Goal: Obtain resource: Obtain resource

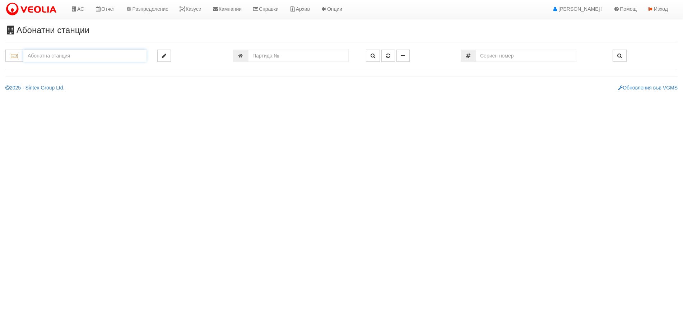
click at [53, 54] on input "text" at bounding box center [84, 56] width 123 height 12
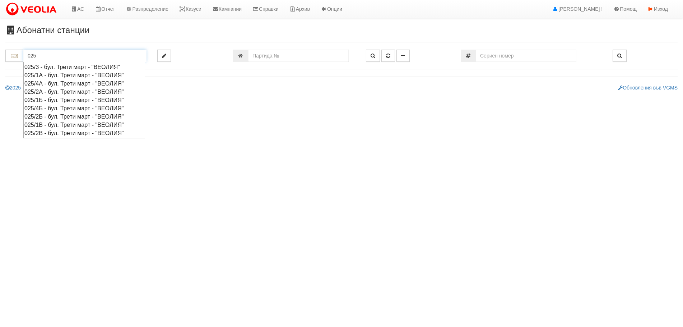
click at [45, 74] on div "025/1А - бул. Трети март - "ВЕОЛИЯ"" at bounding box center [84, 75] width 120 height 8
type input "025/1А - бул. Трети март - "ВЕОЛИЯ""
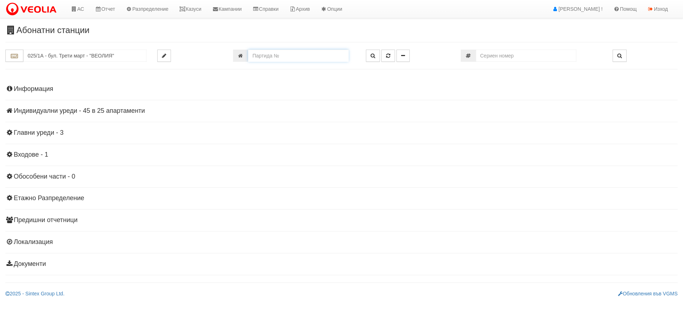
click at [319, 60] on input "number" at bounding box center [298, 56] width 101 height 12
type input "23780"
type input "009/Б - "[PERSON_NAME] [GEOGRAPHIC_DATA] " ЕАД"
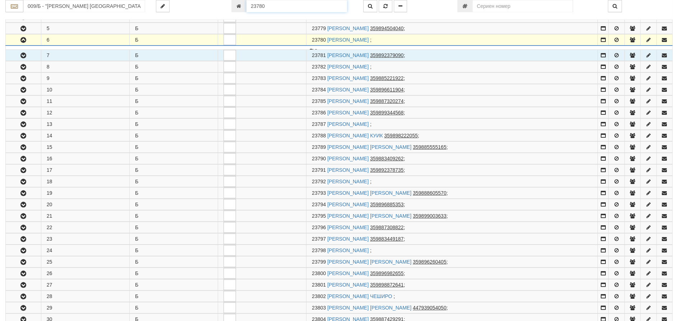
scroll to position [199, 0]
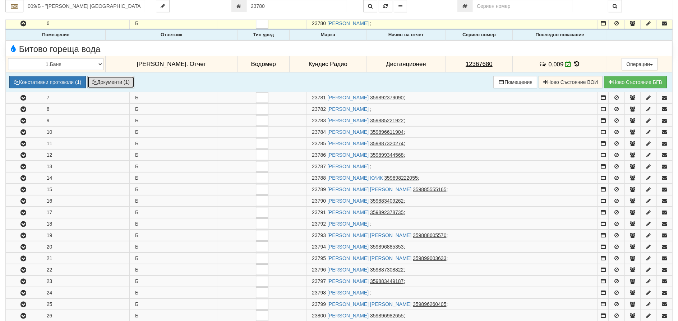
click at [111, 81] on button "Документи ( 1 )" at bounding box center [110, 82] width 47 height 12
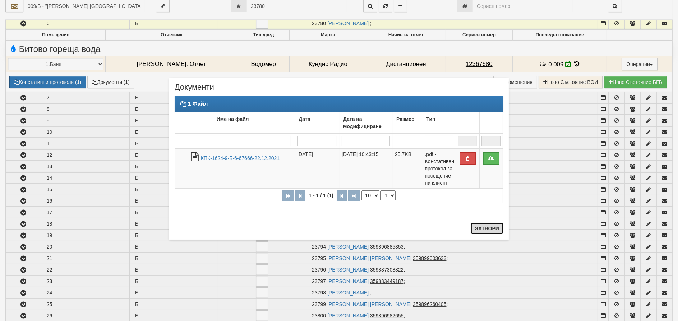
click at [479, 227] on button "Затвори" at bounding box center [486, 228] width 33 height 11
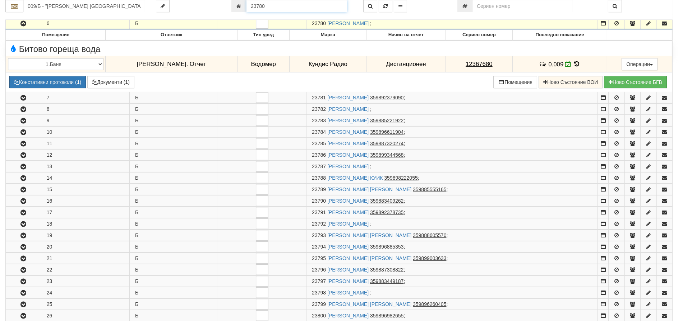
scroll to position [171, 0]
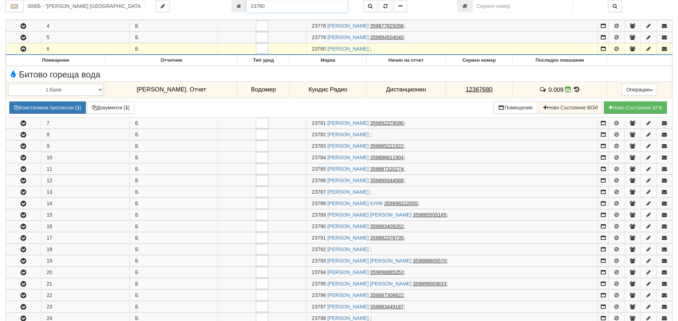
drag, startPoint x: 271, startPoint y: 3, endPoint x: 199, endPoint y: 5, distance: 71.5
click at [200, 5] on div "009/Б - "[PERSON_NAME] [GEOGRAPHIC_DATA] " ЕАД 23780" at bounding box center [339, 6] width 678 height 12
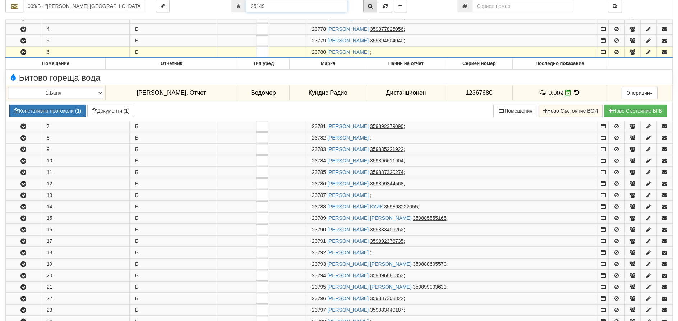
type input "25149"
click at [371, 3] on button "button" at bounding box center [370, 6] width 14 height 12
type input "025/1А - "[PERSON_NAME] [GEOGRAPHIC_DATA] " ЕАД"
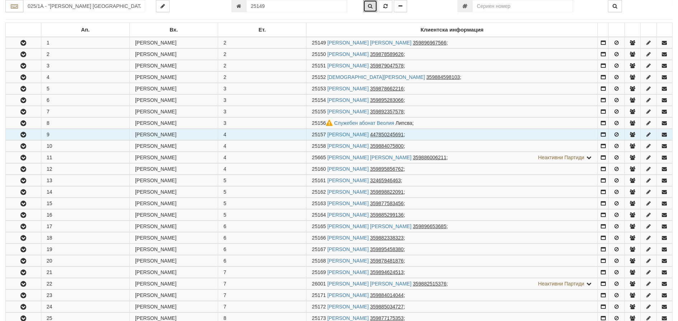
scroll to position [142, 0]
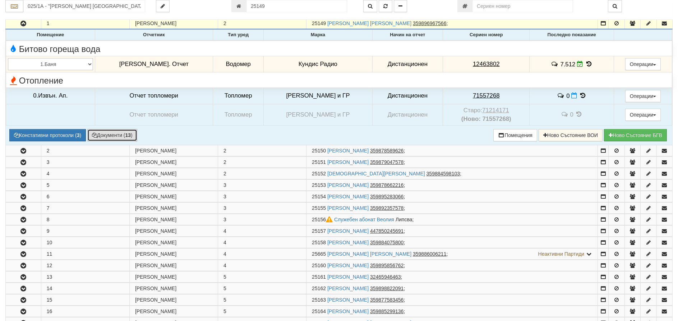
click at [116, 135] on button "Документи ( 13 )" at bounding box center [112, 135] width 50 height 12
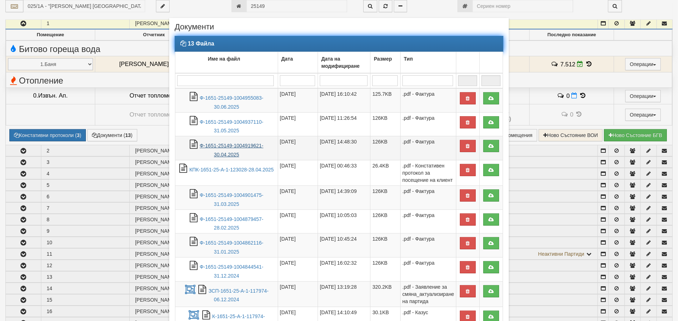
click at [215, 148] on link "Ф-1651-25149-1004919621-30.04.2025" at bounding box center [232, 150] width 64 height 15
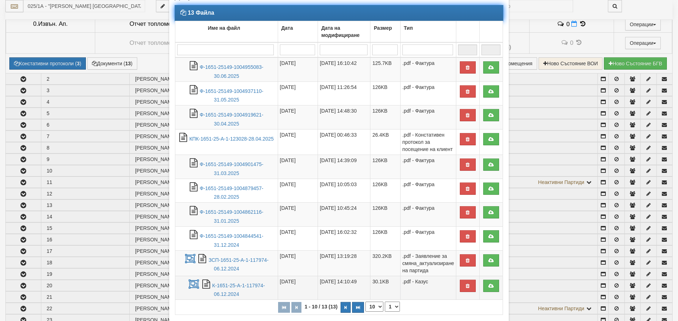
scroll to position [72, 0]
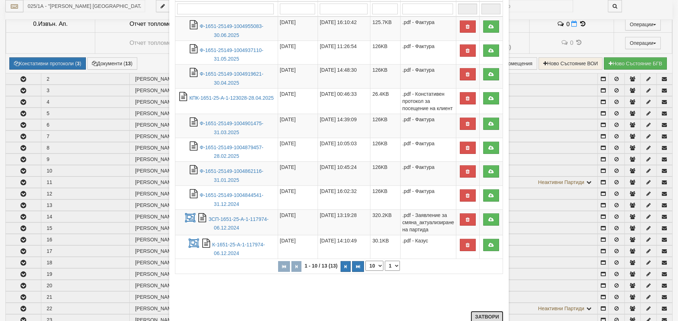
click at [488, 314] on button "Затвори" at bounding box center [486, 316] width 33 height 11
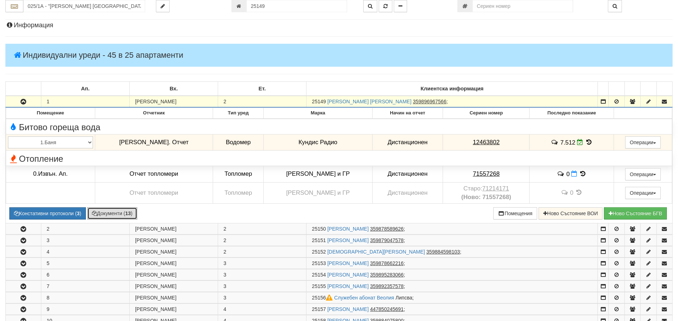
scroll to position [34, 0]
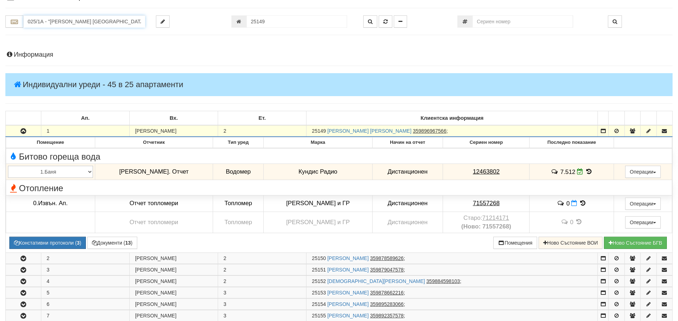
click at [68, 21] on input "025/1А - "[PERSON_NAME] [GEOGRAPHIC_DATA] " ЕАД" at bounding box center [84, 21] width 122 height 12
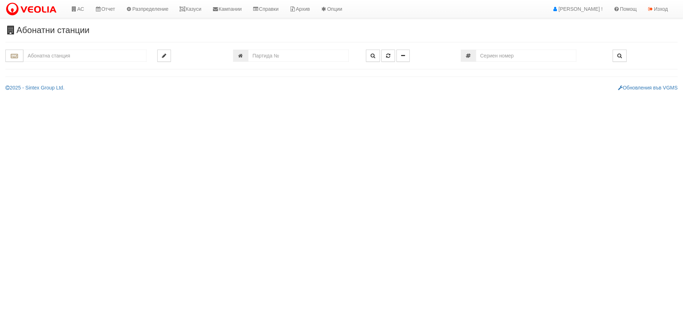
click at [109, 57] on input "text" at bounding box center [84, 56] width 123 height 12
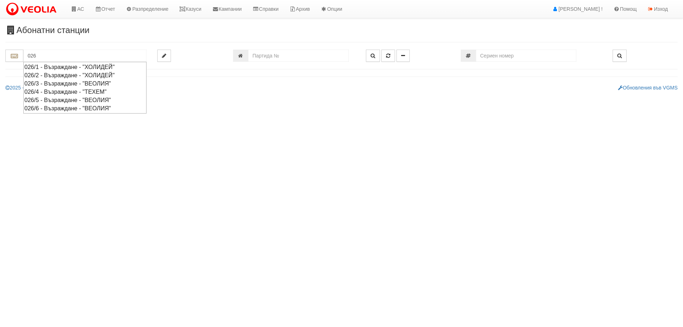
click at [47, 99] on div "026/5 - Възраждане - "ВЕОЛИЯ"" at bounding box center [84, 100] width 121 height 8
type input "026/5 - Възраждане - "ВЕОЛИЯ""
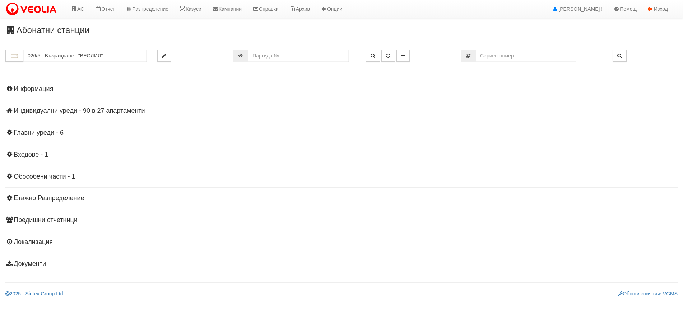
click at [48, 109] on h4 "Индивидуални уреди - 90 в 27 апартаменти" at bounding box center [341, 110] width 672 height 7
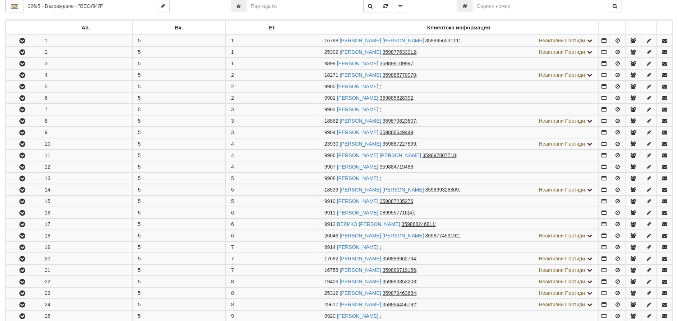
scroll to position [108, 0]
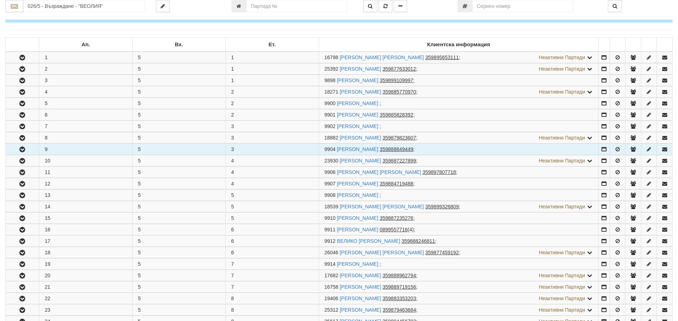
click at [22, 148] on icon "button" at bounding box center [22, 149] width 9 height 5
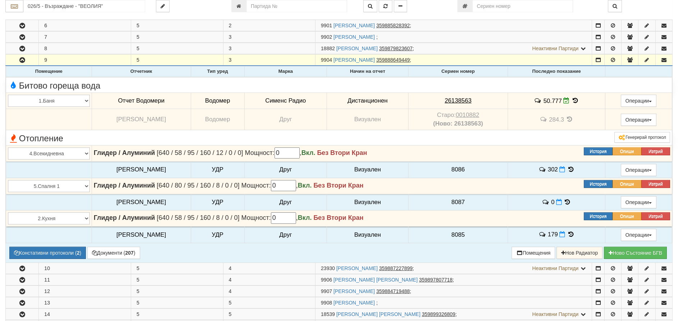
scroll to position [215, 0]
